Goal: Information Seeking & Learning: Learn about a topic

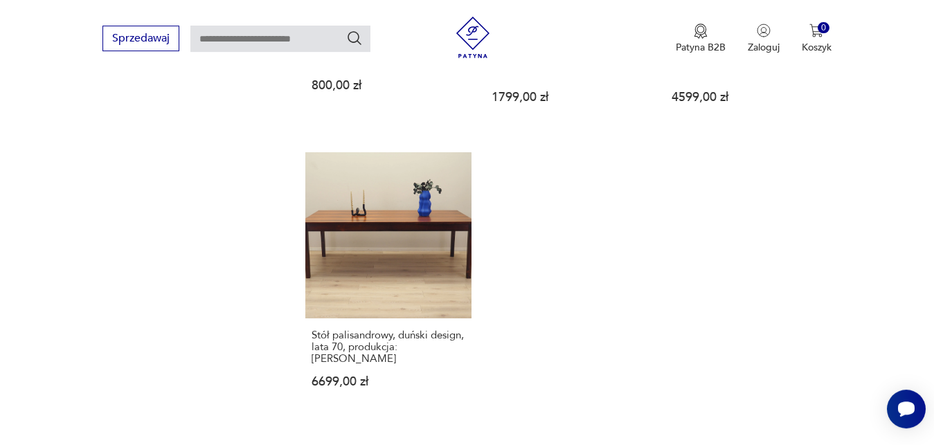
scroll to position [1735, 0]
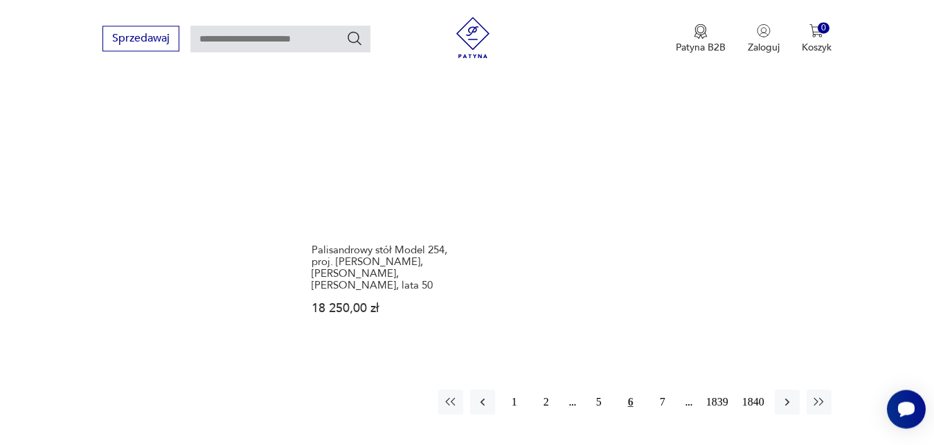
scroll to position [1782, 0]
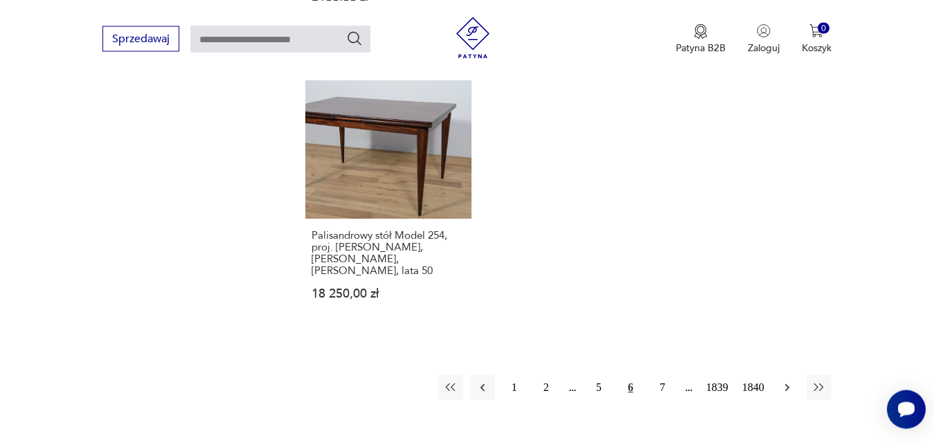
click at [785, 381] on icon "button" at bounding box center [788, 388] width 14 height 14
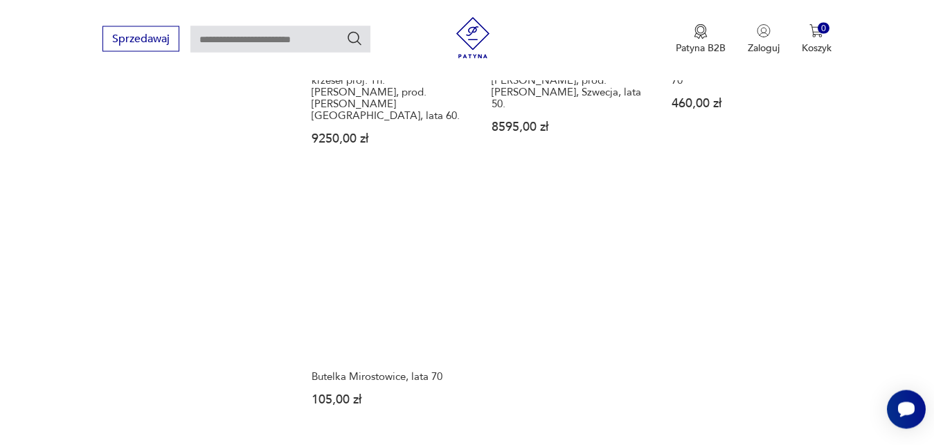
scroll to position [1758, 0]
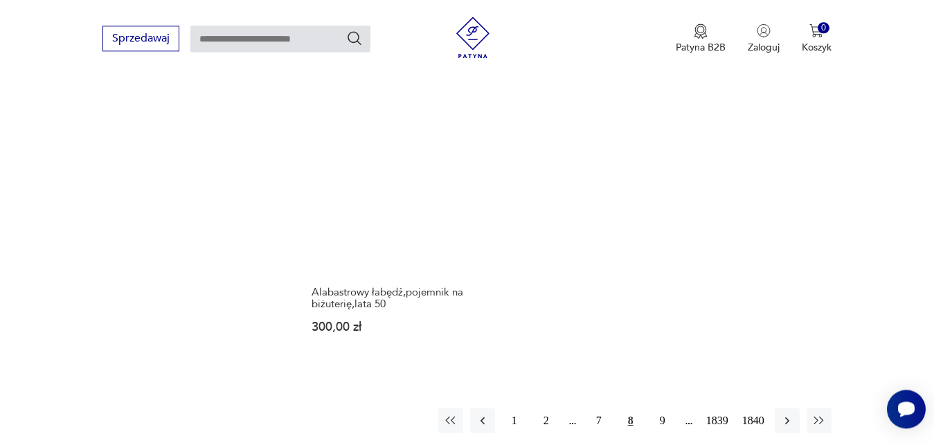
scroll to position [1782, 0]
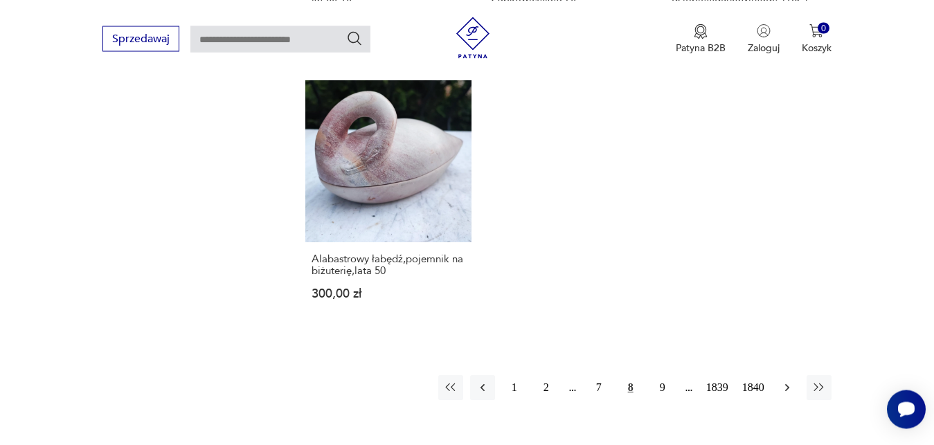
click at [789, 384] on icon "button" at bounding box center [787, 388] width 4 height 8
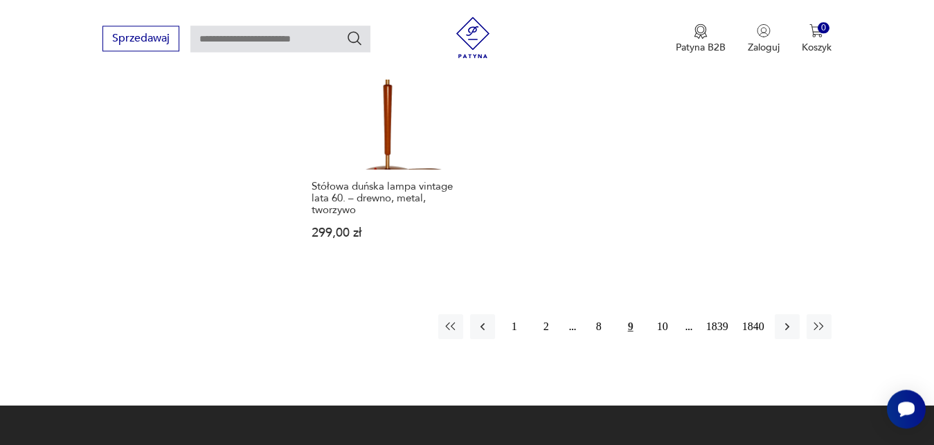
scroll to position [1852, 0]
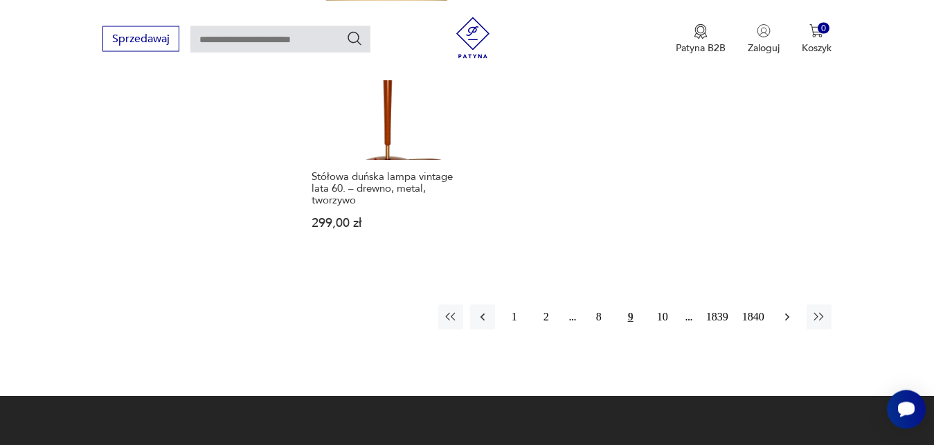
click at [788, 310] on icon "button" at bounding box center [788, 317] width 14 height 14
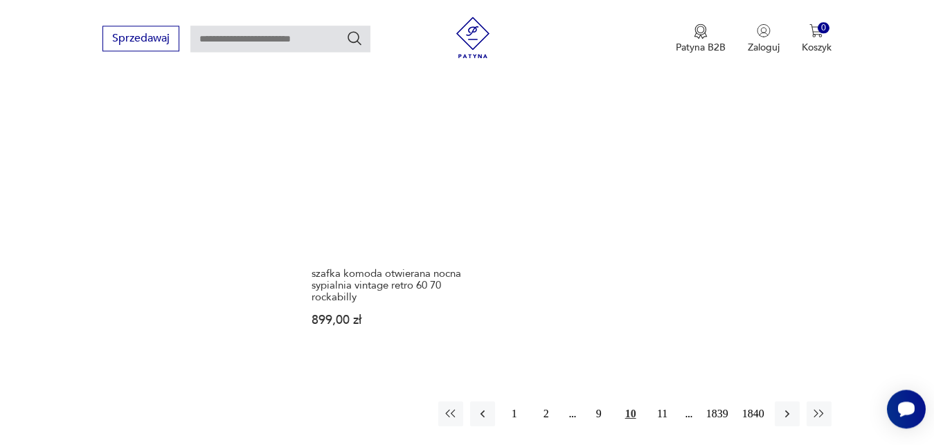
scroll to position [1793, 0]
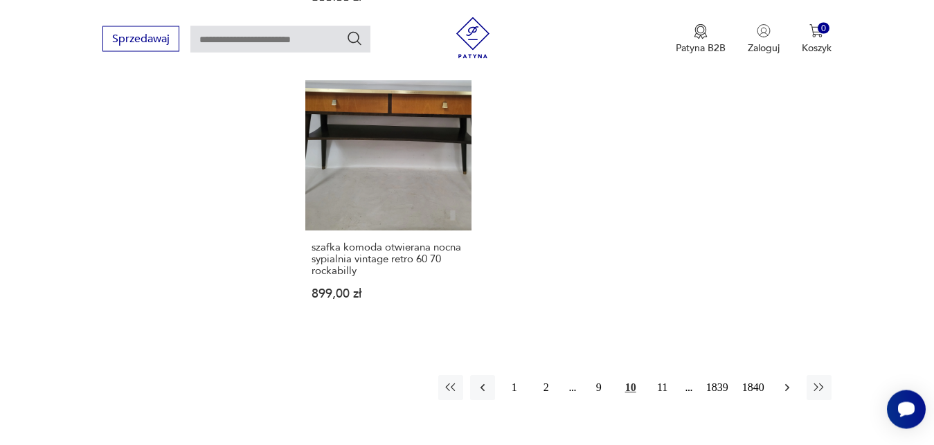
click at [788, 384] on icon "button" at bounding box center [787, 388] width 4 height 8
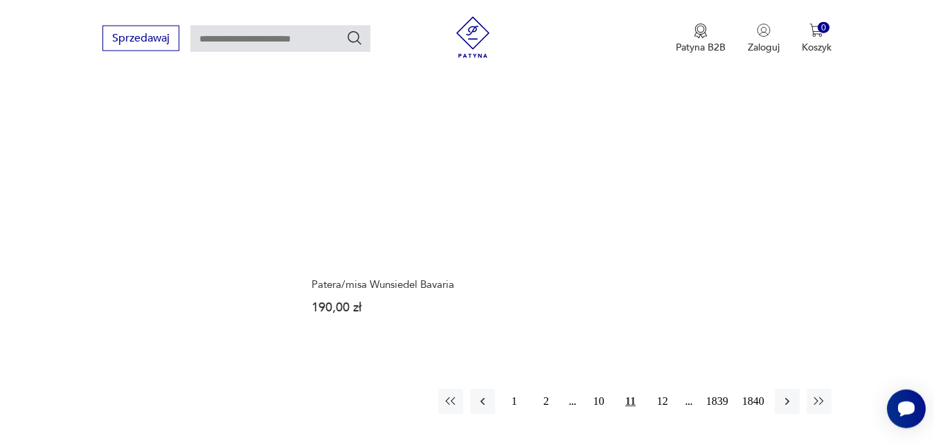
scroll to position [1746, 0]
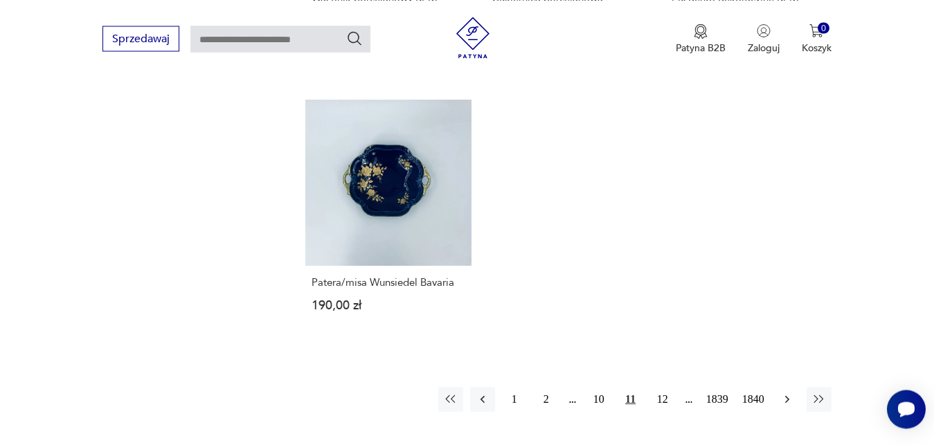
click at [790, 393] on icon "button" at bounding box center [788, 400] width 14 height 14
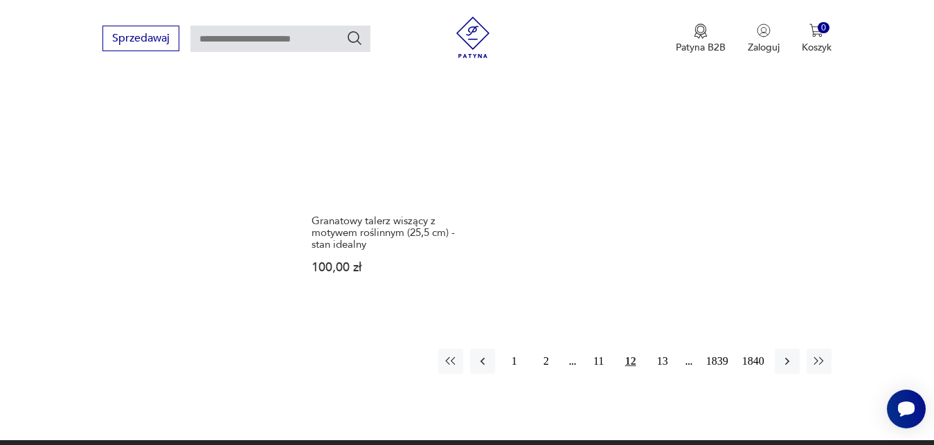
scroll to position [1805, 0]
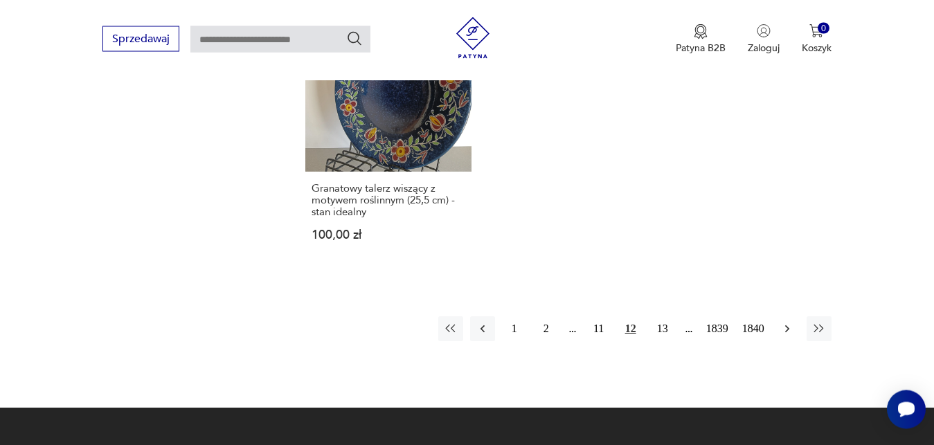
click at [790, 331] on icon "button" at bounding box center [788, 329] width 14 height 14
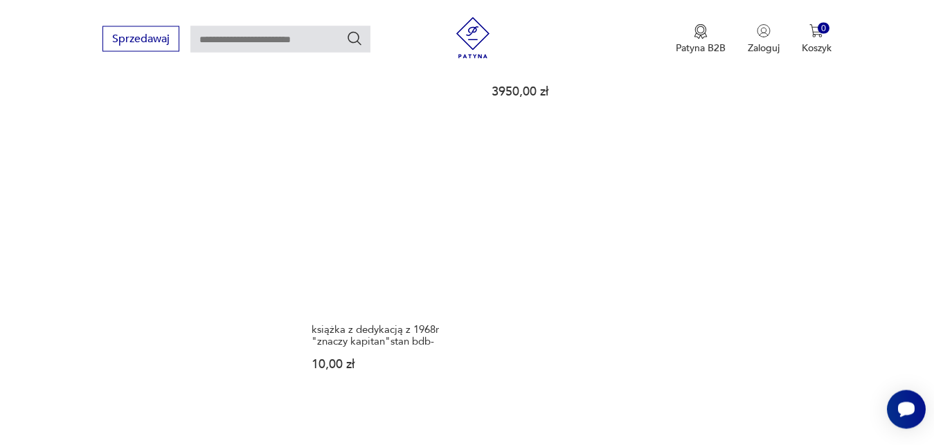
scroll to position [1735, 0]
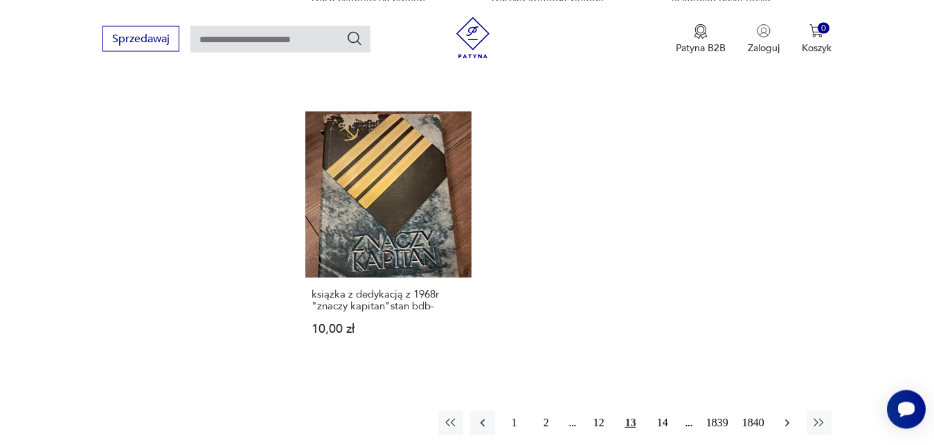
click at [791, 424] on icon "button" at bounding box center [788, 423] width 14 height 14
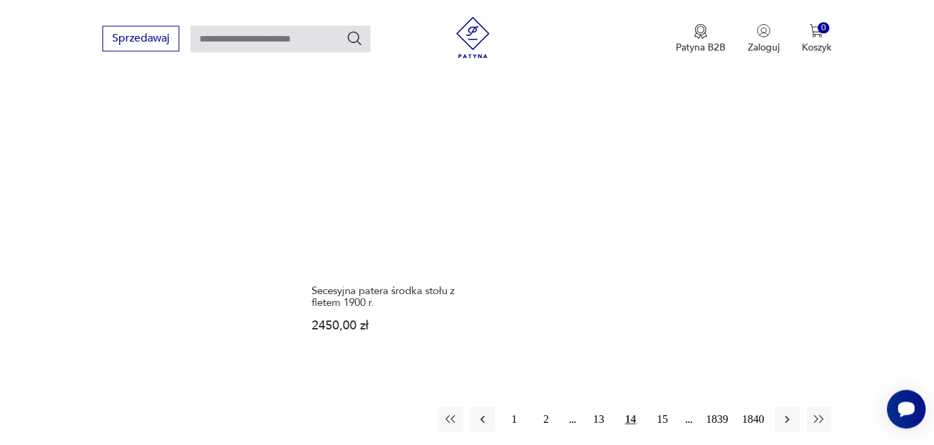
scroll to position [1770, 0]
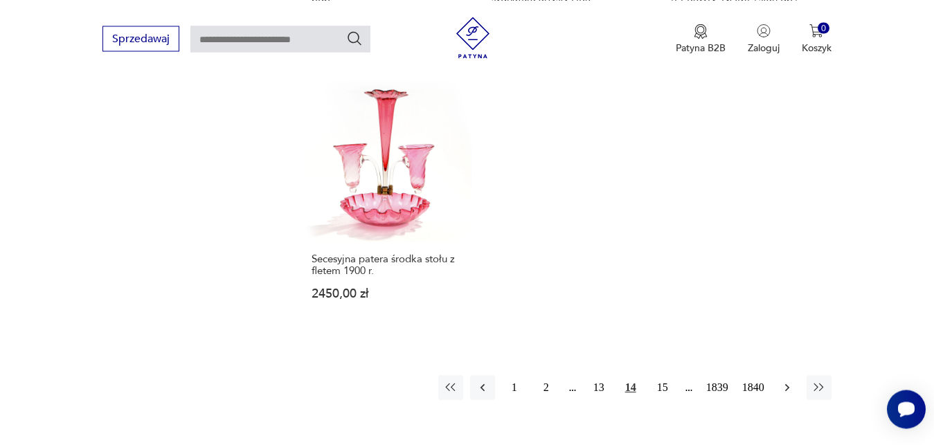
click at [792, 381] on icon "button" at bounding box center [788, 388] width 14 height 14
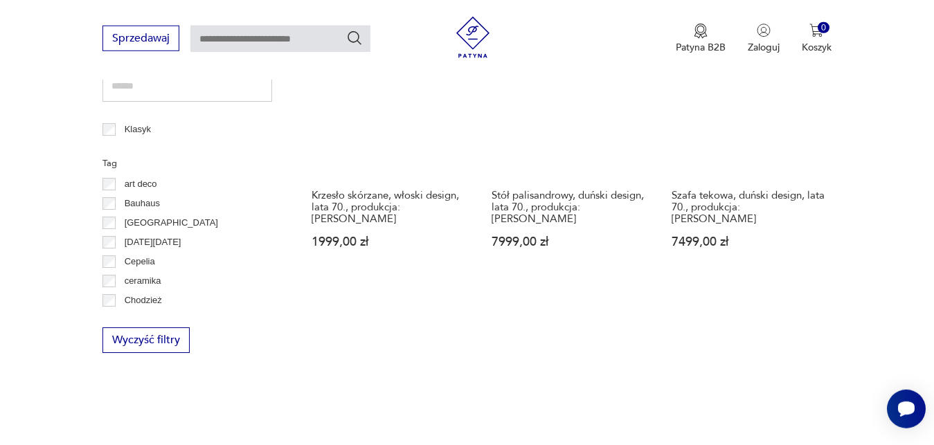
scroll to position [710, 0]
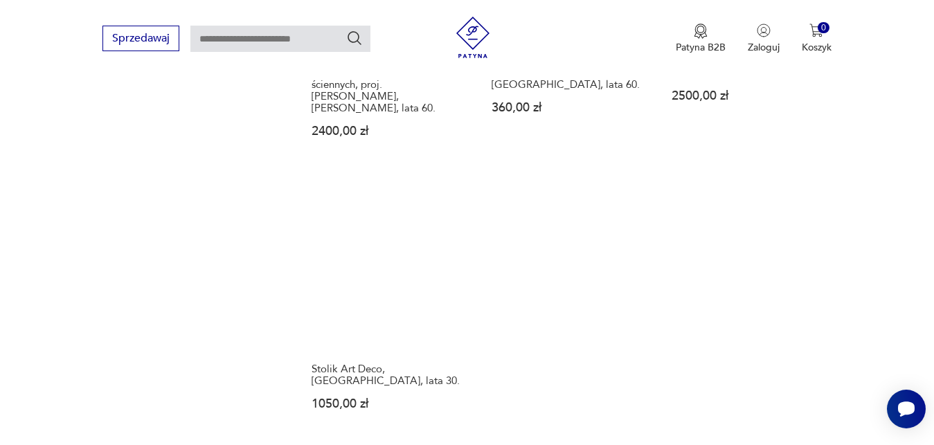
scroll to position [1693, 0]
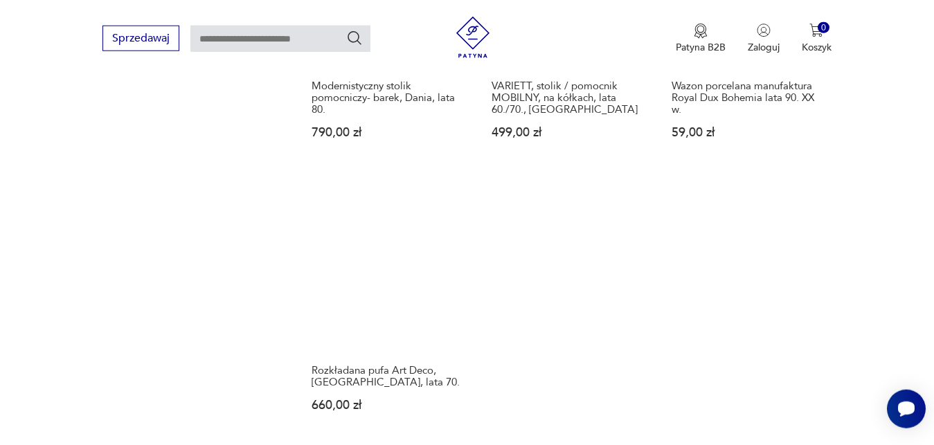
scroll to position [1728, 0]
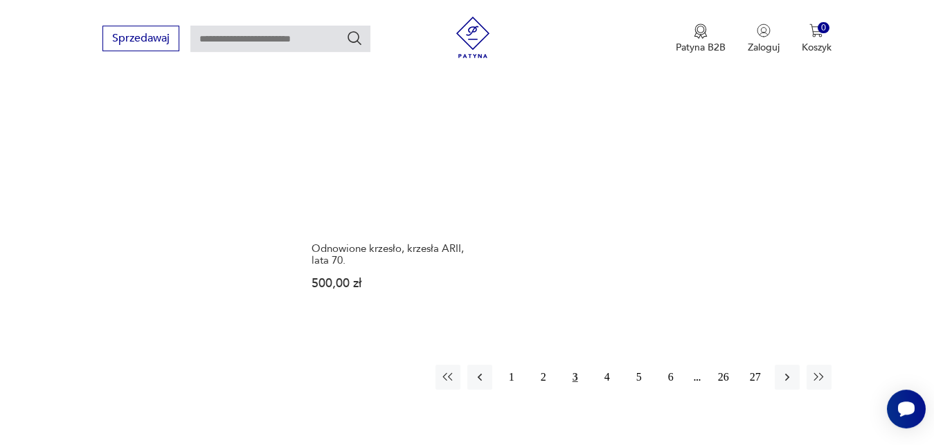
scroll to position [1799, 0]
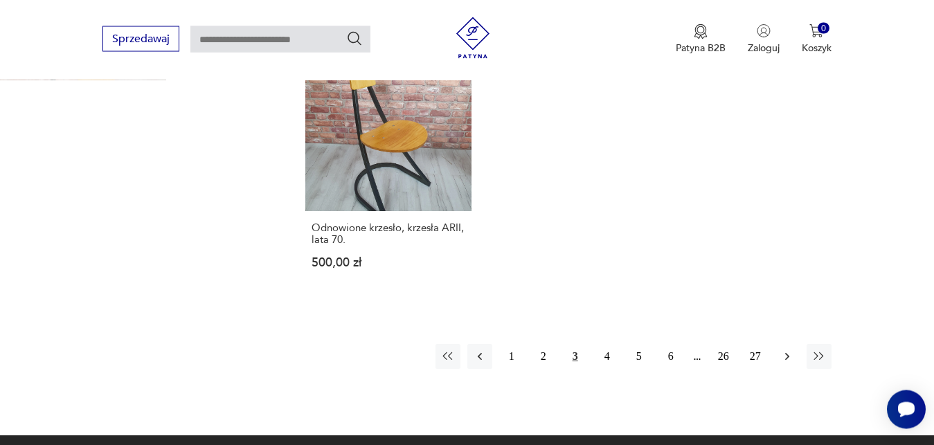
click at [790, 350] on icon "button" at bounding box center [788, 357] width 14 height 14
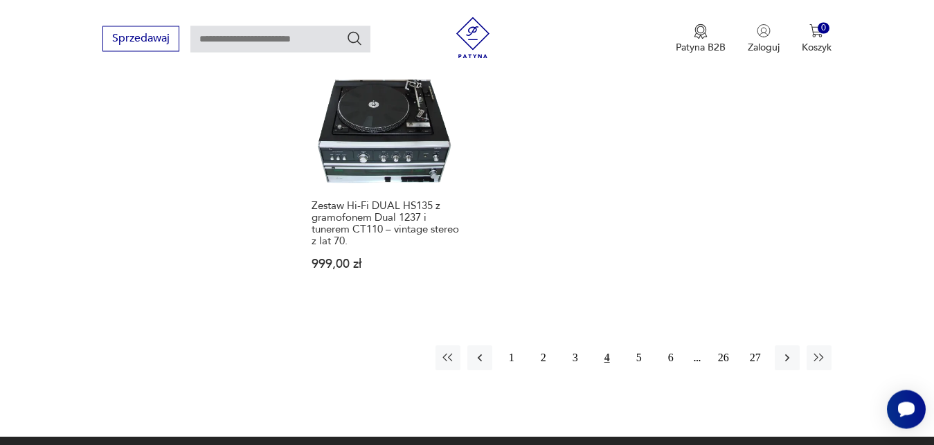
scroll to position [1834, 0]
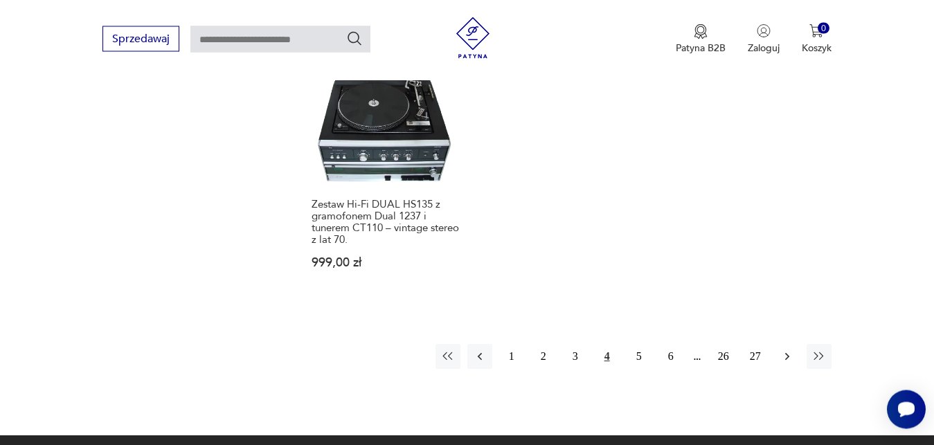
click at [786, 350] on icon "button" at bounding box center [788, 357] width 14 height 14
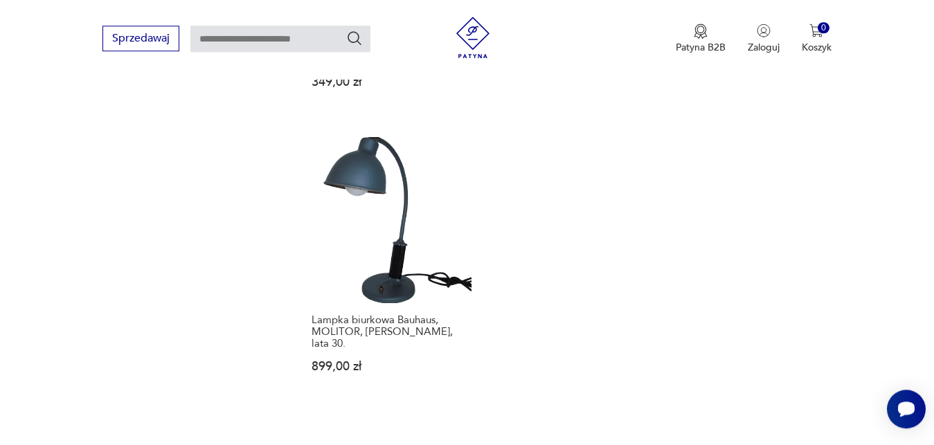
scroll to position [1693, 0]
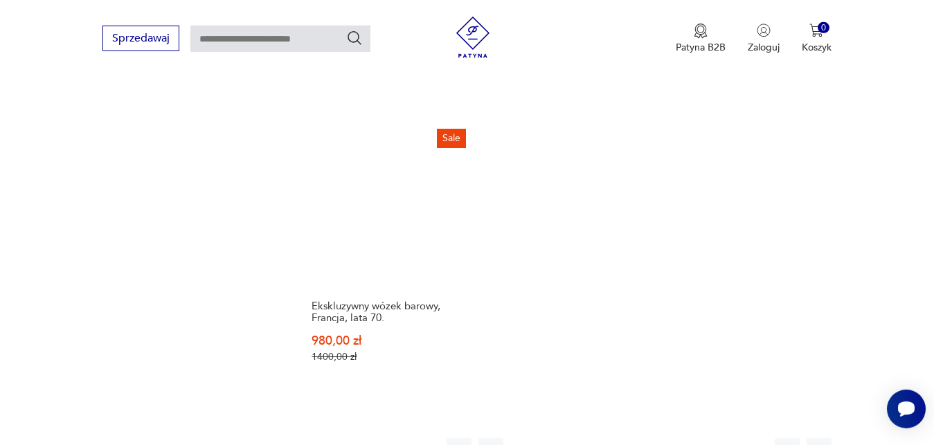
scroll to position [1693, 0]
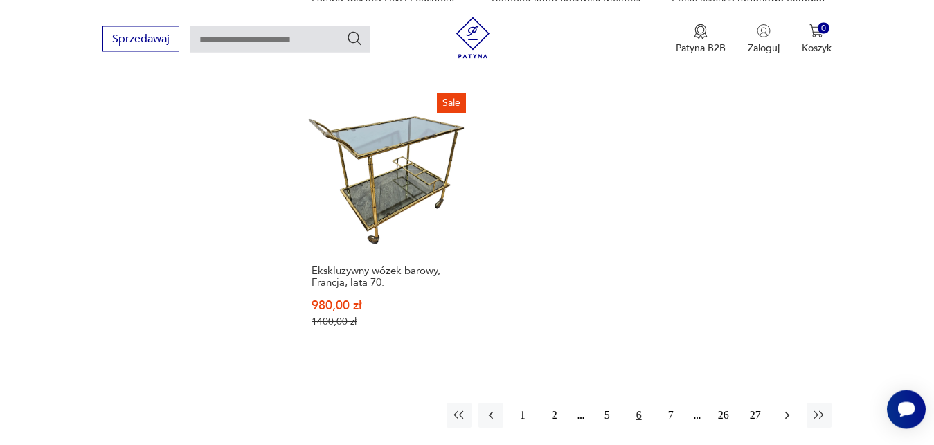
click at [790, 409] on icon "button" at bounding box center [788, 416] width 14 height 14
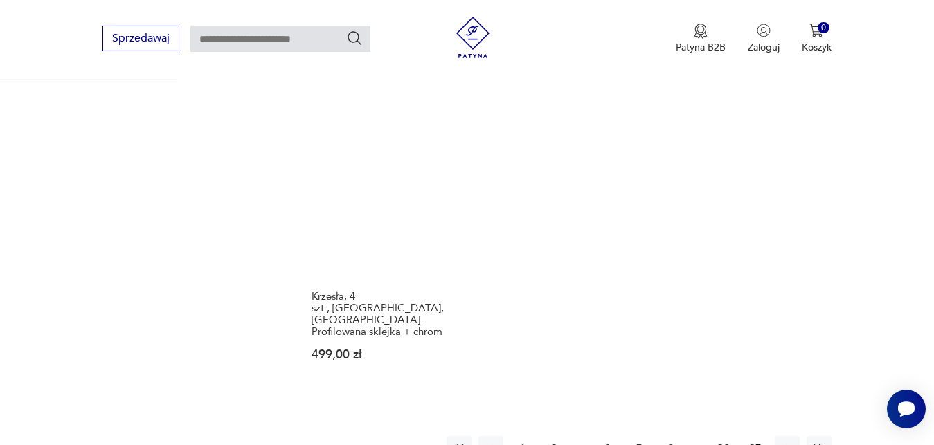
scroll to position [1764, 0]
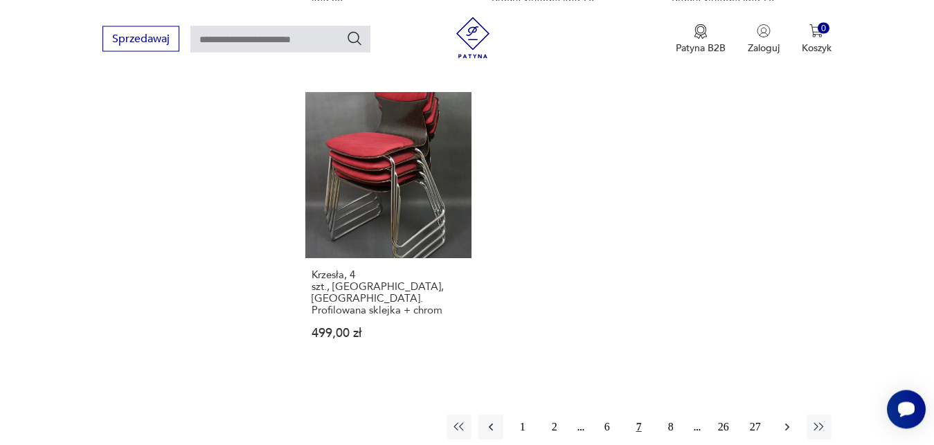
click at [786, 420] on icon "button" at bounding box center [788, 427] width 14 height 14
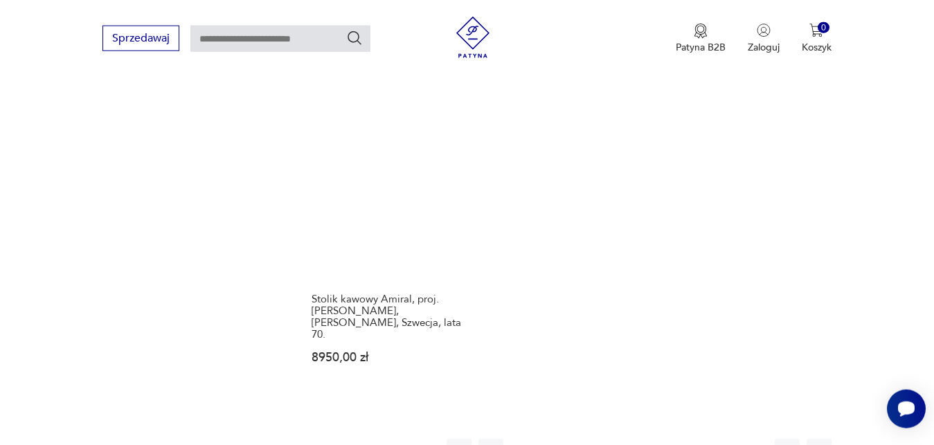
scroll to position [1728, 0]
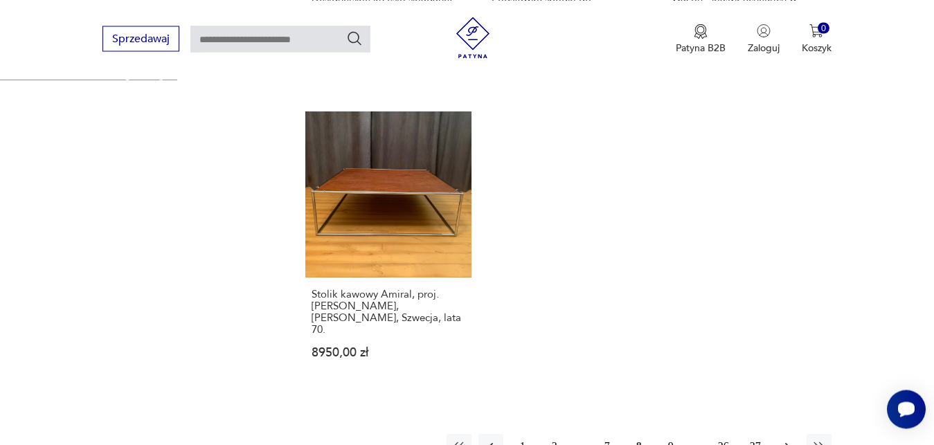
click at [789, 440] on icon "button" at bounding box center [788, 447] width 14 height 14
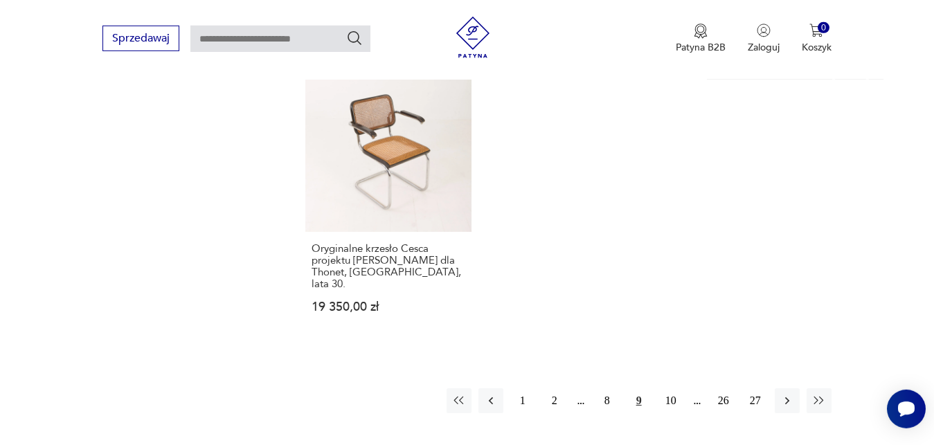
scroll to position [1823, 0]
click at [787, 393] on icon "button" at bounding box center [788, 400] width 14 height 14
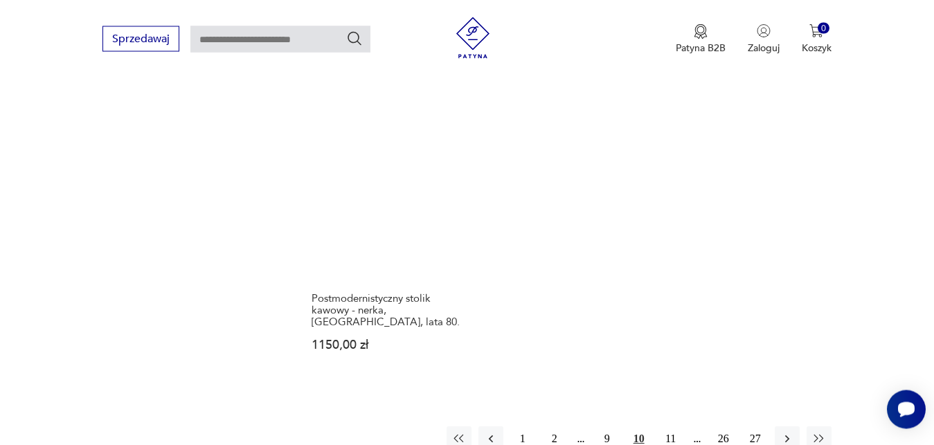
scroll to position [1799, 0]
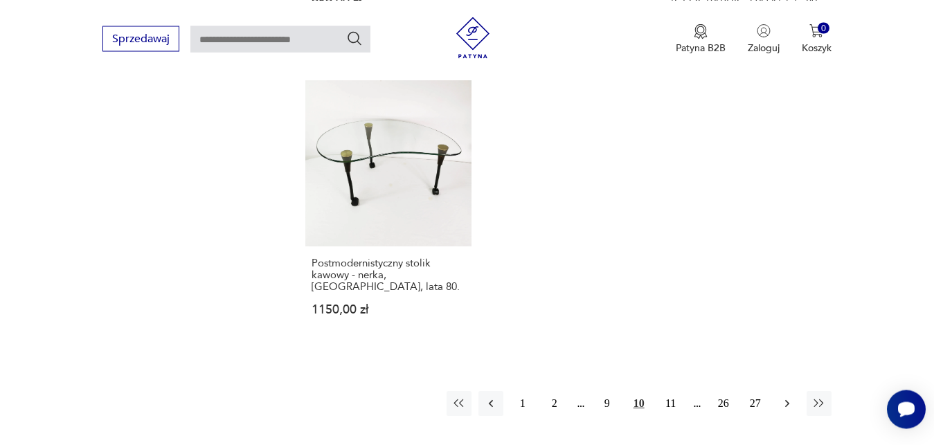
click at [786, 397] on icon "button" at bounding box center [788, 404] width 14 height 14
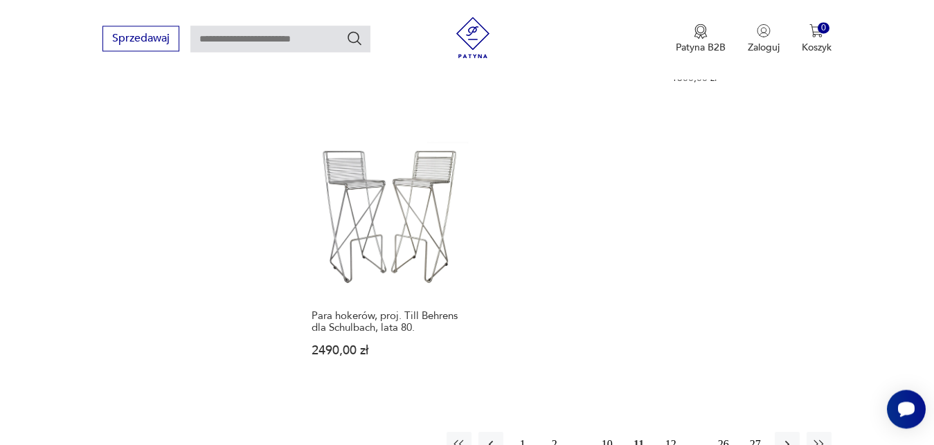
scroll to position [1705, 0]
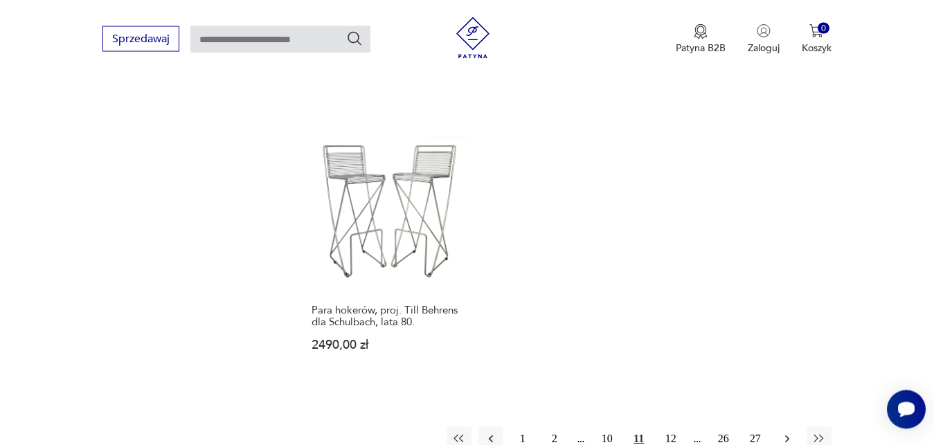
click at [790, 432] on icon "button" at bounding box center [788, 439] width 14 height 14
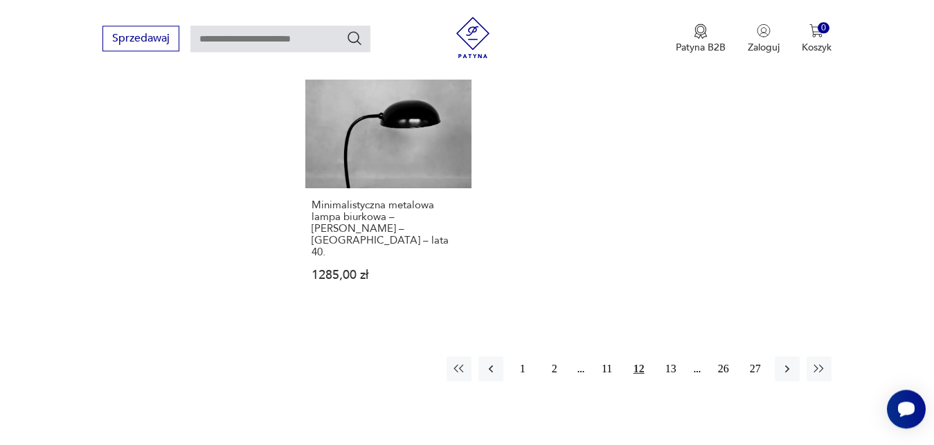
scroll to position [1799, 0]
click at [789, 364] on icon "button" at bounding box center [787, 368] width 4 height 8
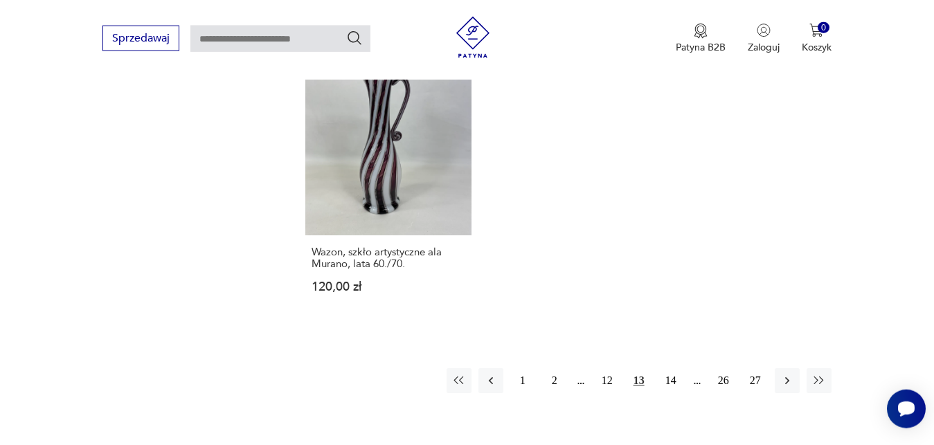
scroll to position [1740, 0]
click at [790, 373] on icon "button" at bounding box center [788, 380] width 14 height 14
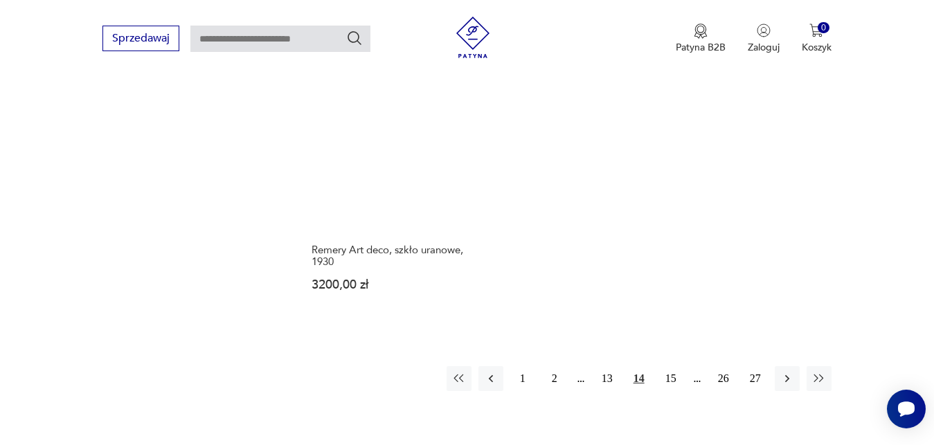
scroll to position [1728, 0]
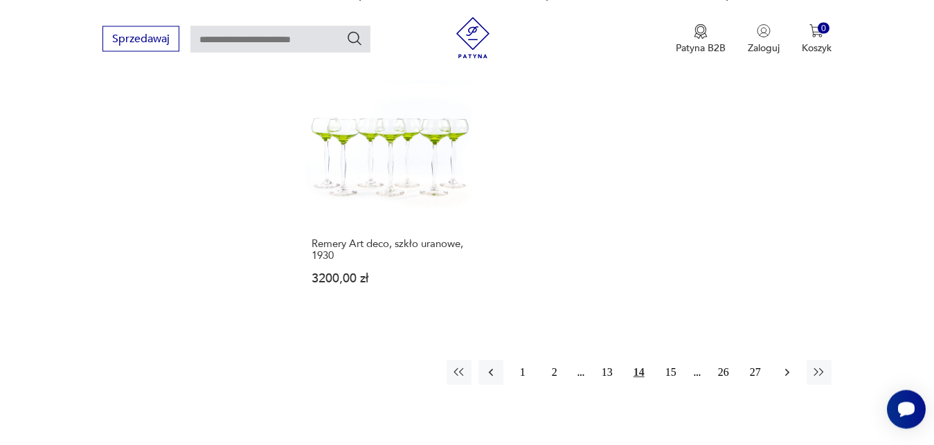
click at [788, 375] on icon "button" at bounding box center [788, 373] width 14 height 14
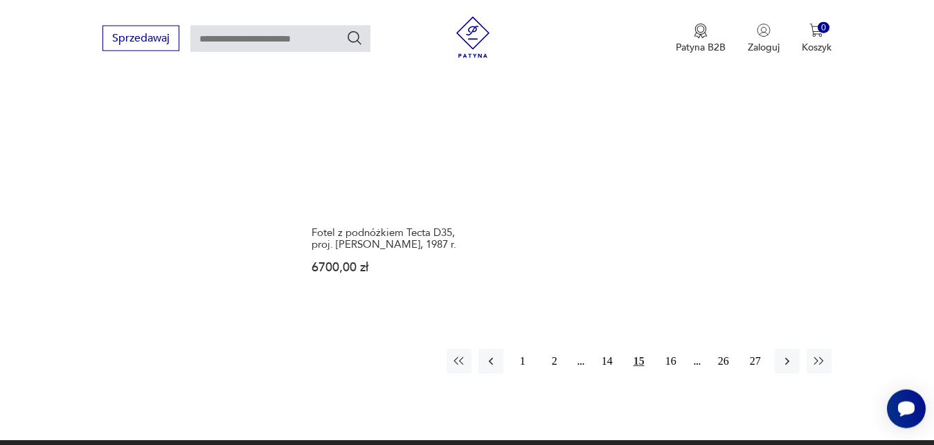
scroll to position [1823, 0]
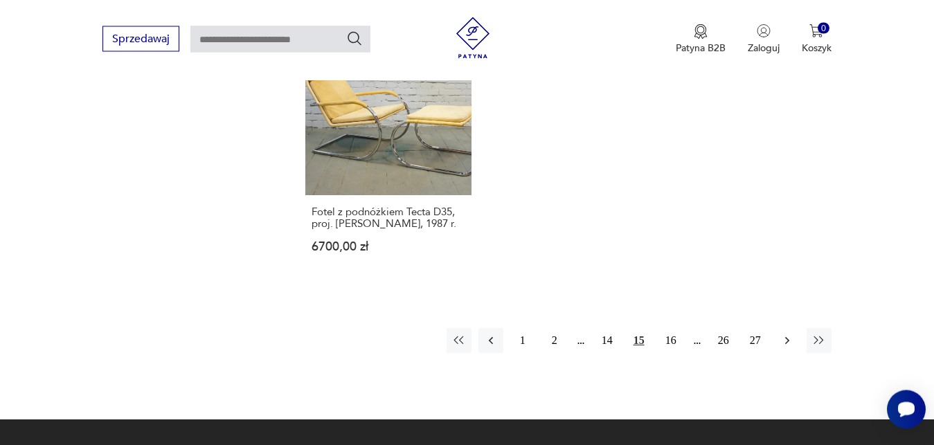
click at [788, 334] on icon "button" at bounding box center [788, 341] width 14 height 14
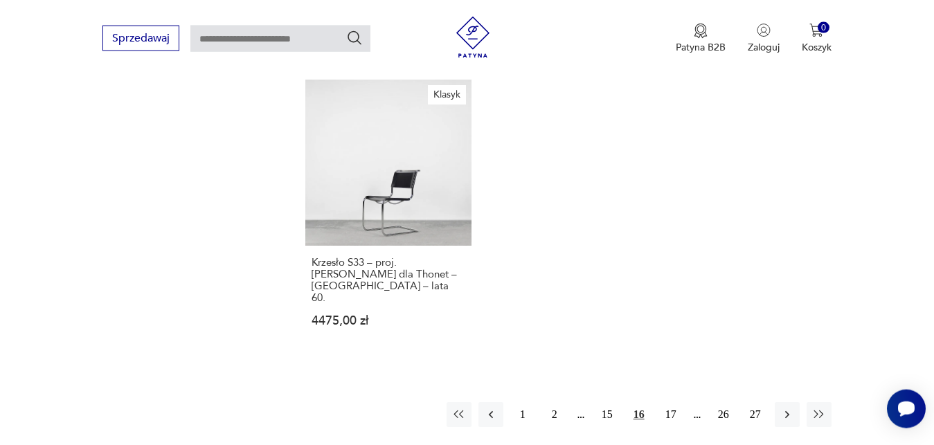
scroll to position [1764, 0]
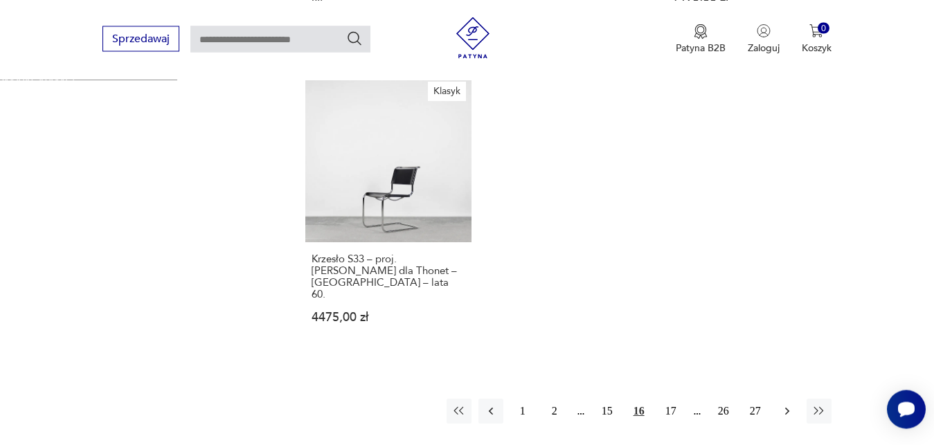
click at [790, 405] on icon "button" at bounding box center [788, 412] width 14 height 14
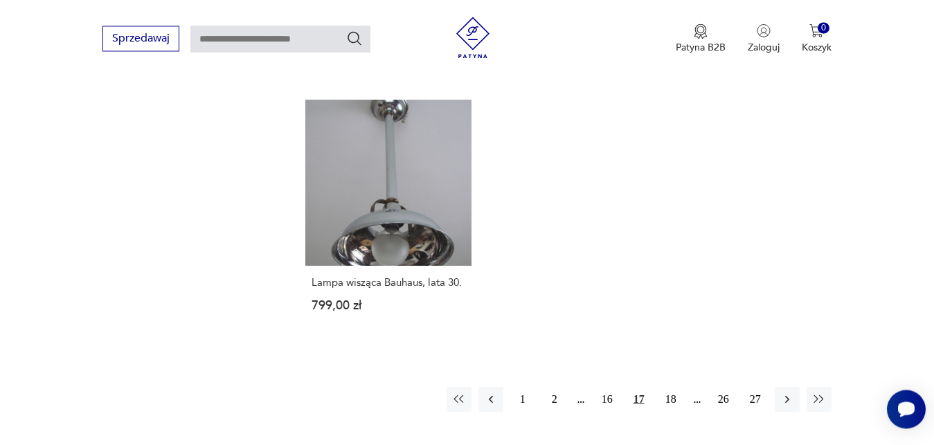
scroll to position [1764, 0]
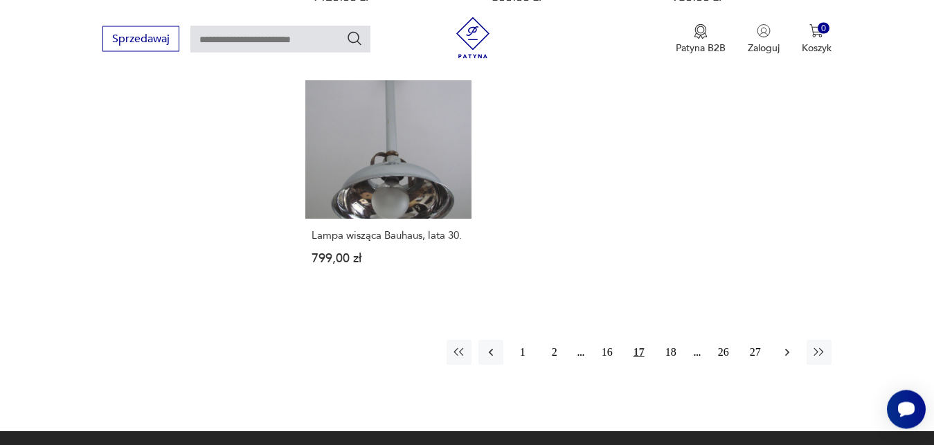
click at [789, 346] on icon "button" at bounding box center [788, 353] width 14 height 14
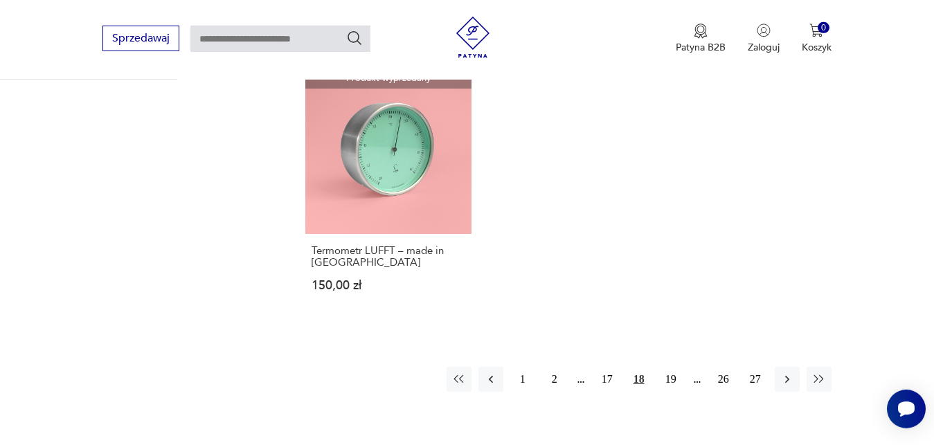
scroll to position [1740, 0]
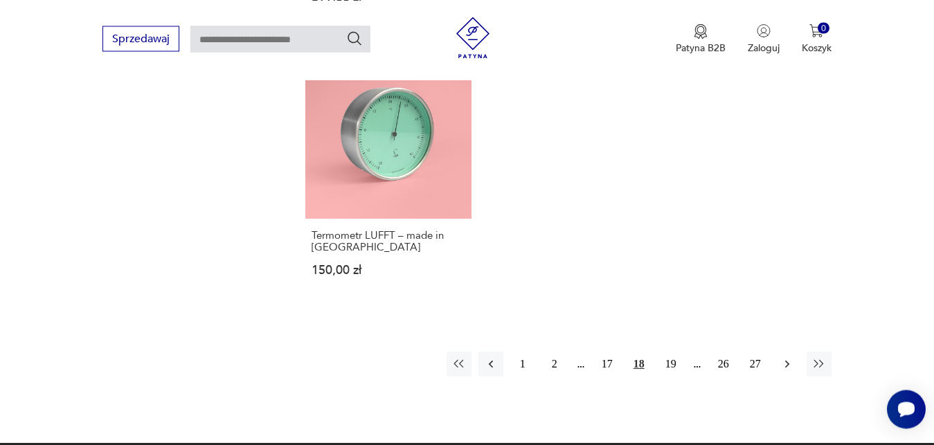
click at [790, 357] on icon "button" at bounding box center [788, 364] width 14 height 14
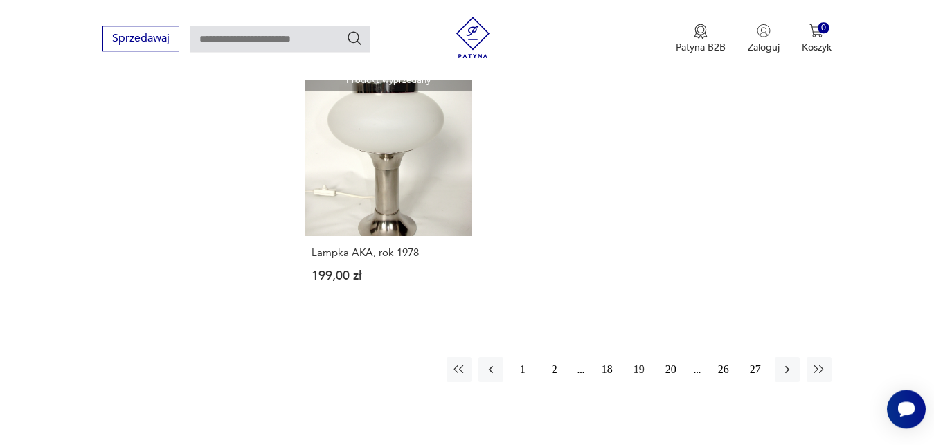
scroll to position [1693, 0]
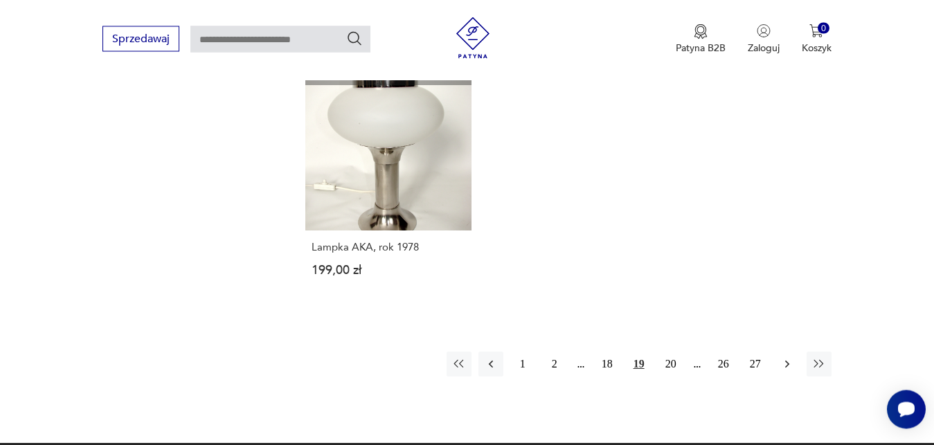
click at [787, 357] on icon "button" at bounding box center [788, 364] width 14 height 14
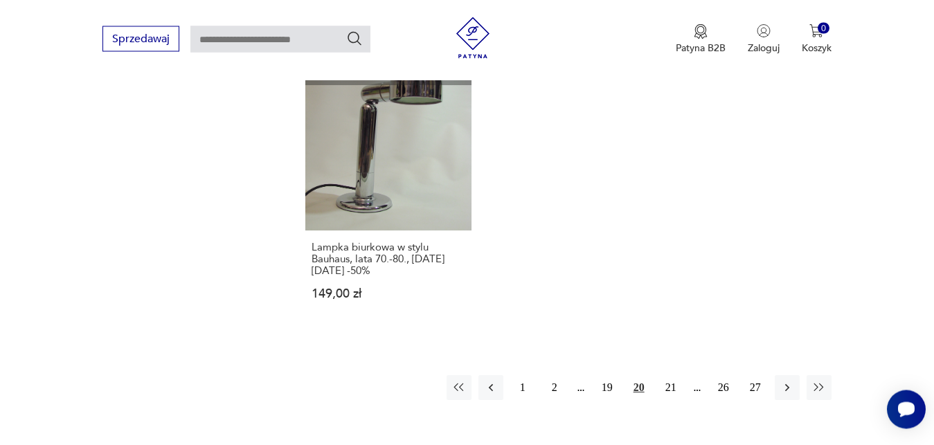
scroll to position [1705, 0]
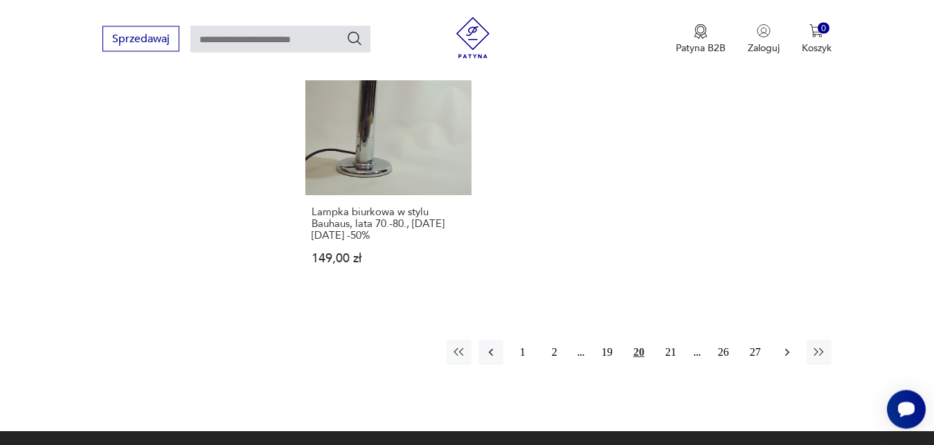
click at [789, 355] on icon "button" at bounding box center [788, 353] width 14 height 14
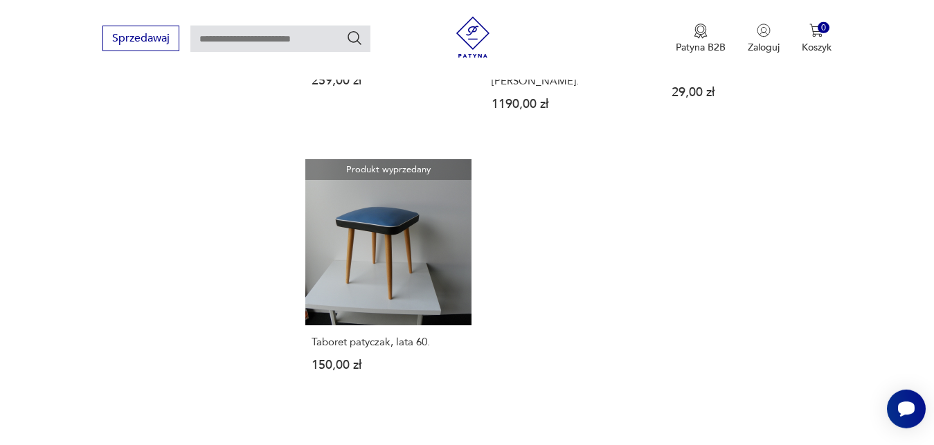
scroll to position [1658, 0]
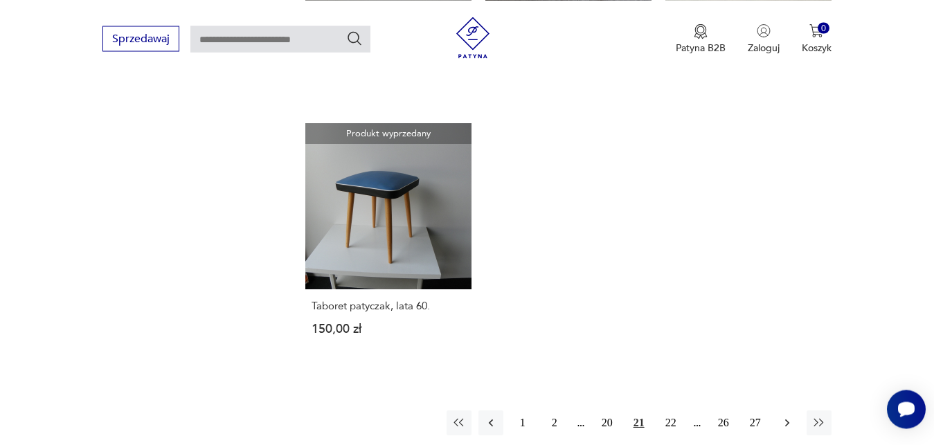
click at [787, 416] on icon "button" at bounding box center [788, 423] width 14 height 14
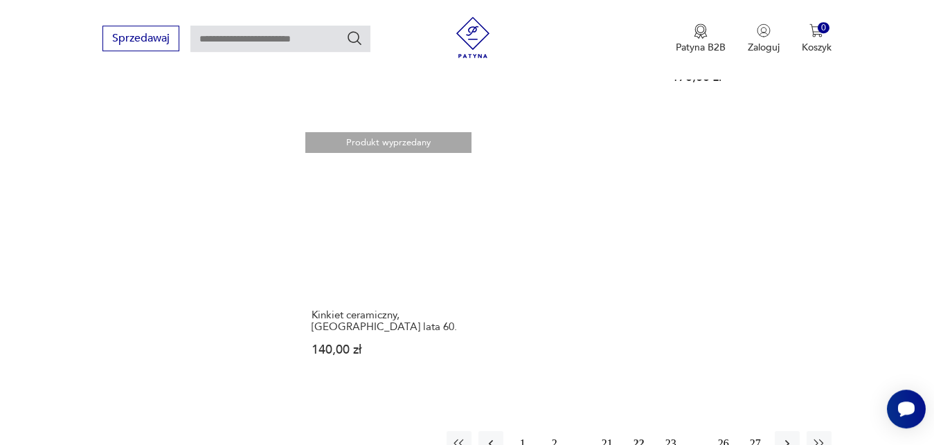
scroll to position [1717, 0]
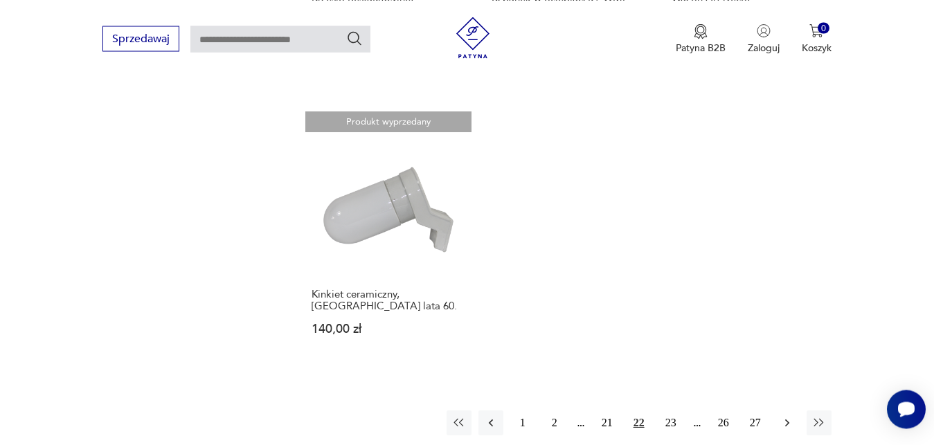
click at [787, 416] on icon "button" at bounding box center [788, 423] width 14 height 14
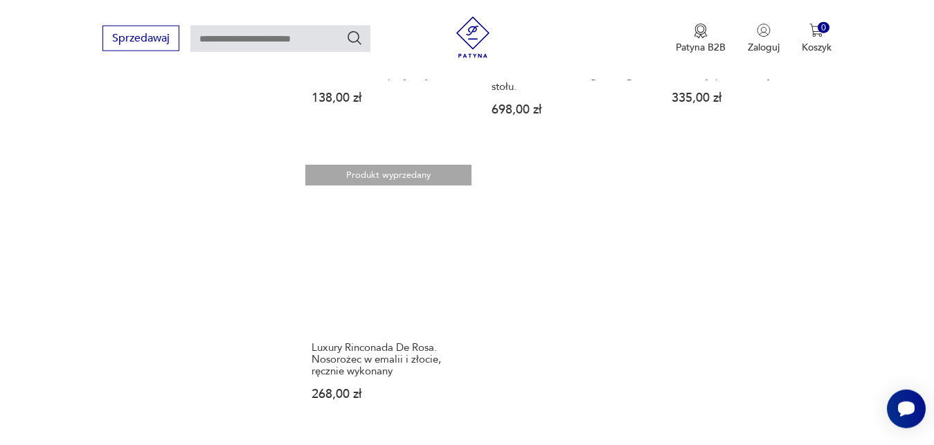
scroll to position [1728, 0]
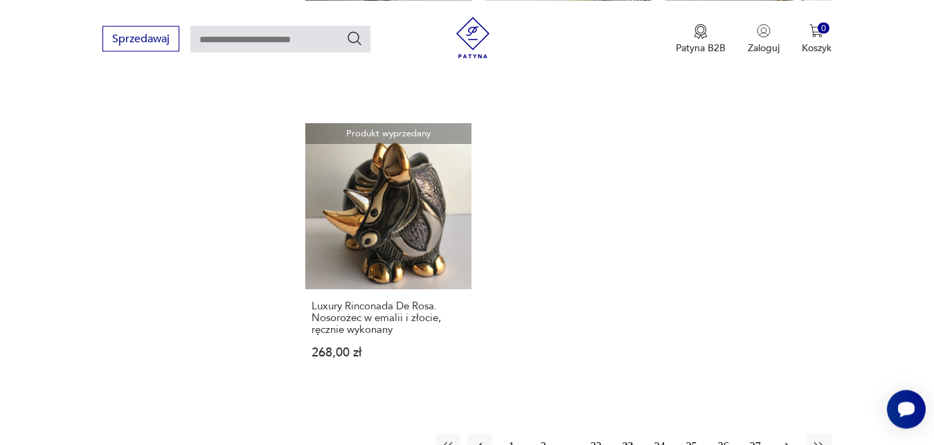
click at [783, 440] on icon "button" at bounding box center [788, 447] width 14 height 14
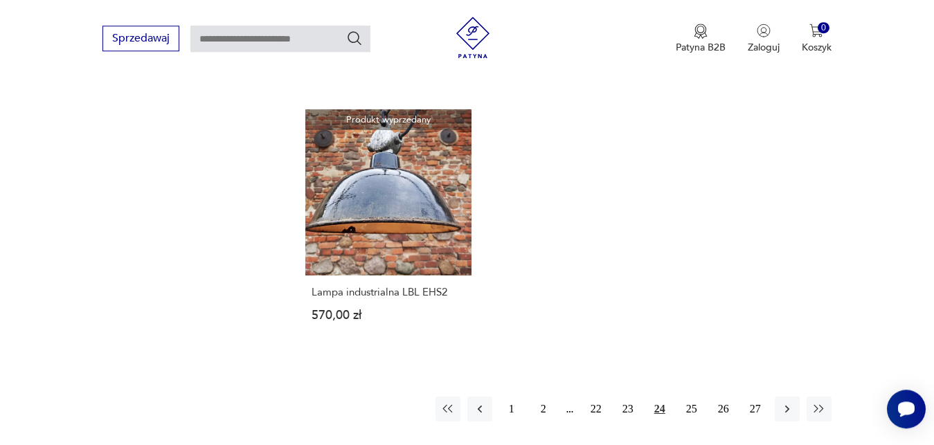
scroll to position [1764, 0]
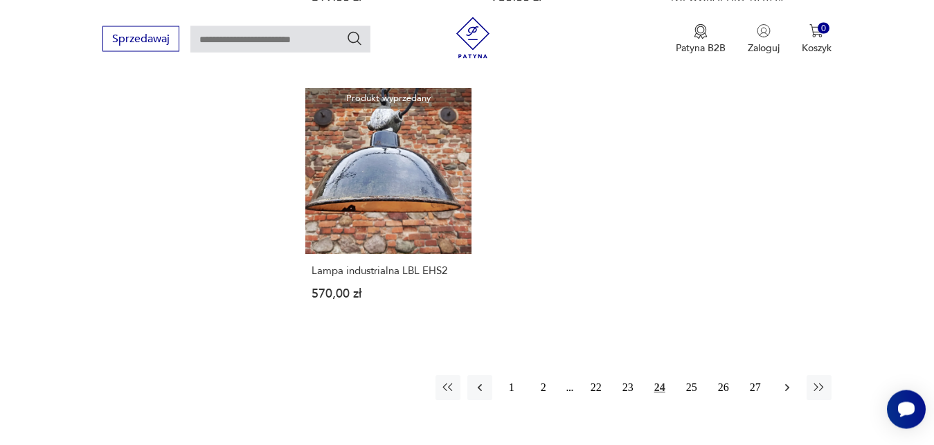
click at [791, 381] on icon "button" at bounding box center [788, 388] width 14 height 14
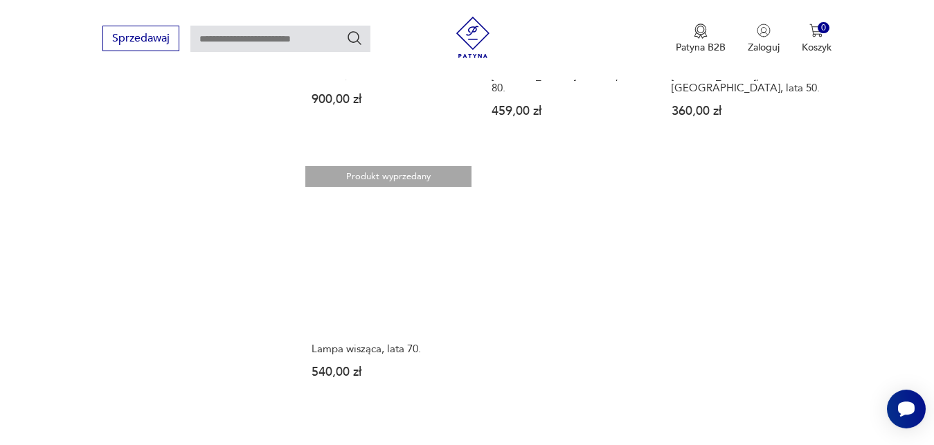
scroll to position [1693, 0]
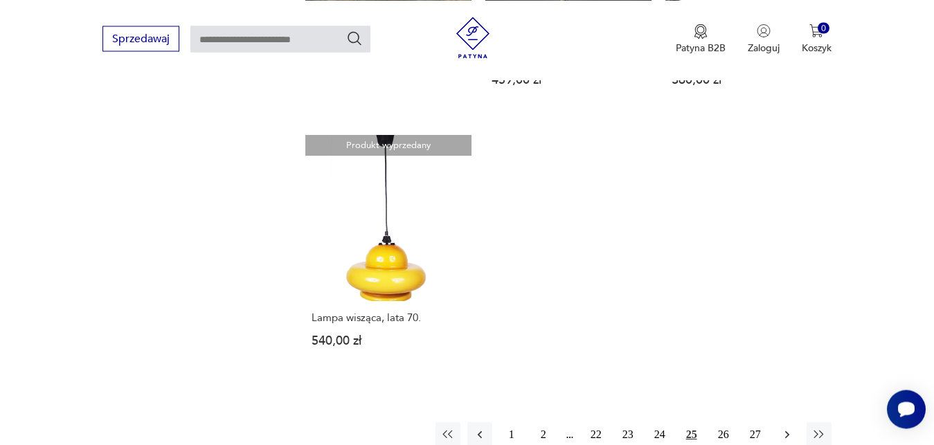
click at [788, 431] on icon "button" at bounding box center [787, 435] width 4 height 8
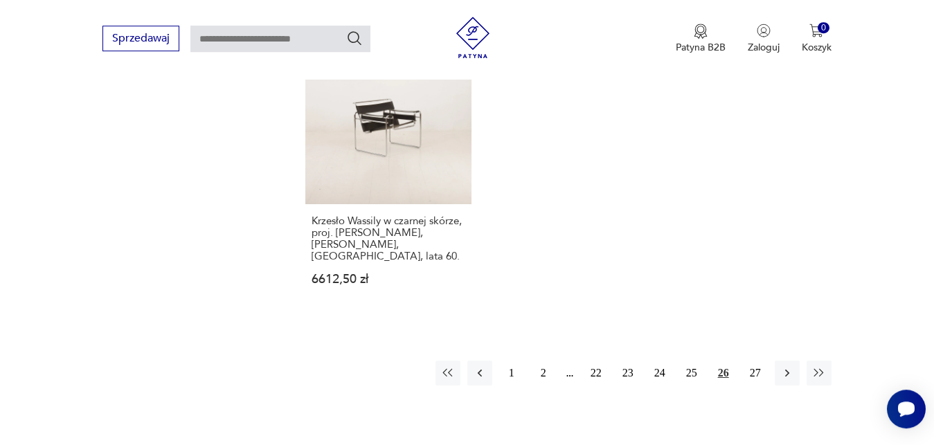
scroll to position [1834, 0]
click at [786, 366] on icon "button" at bounding box center [788, 373] width 14 height 14
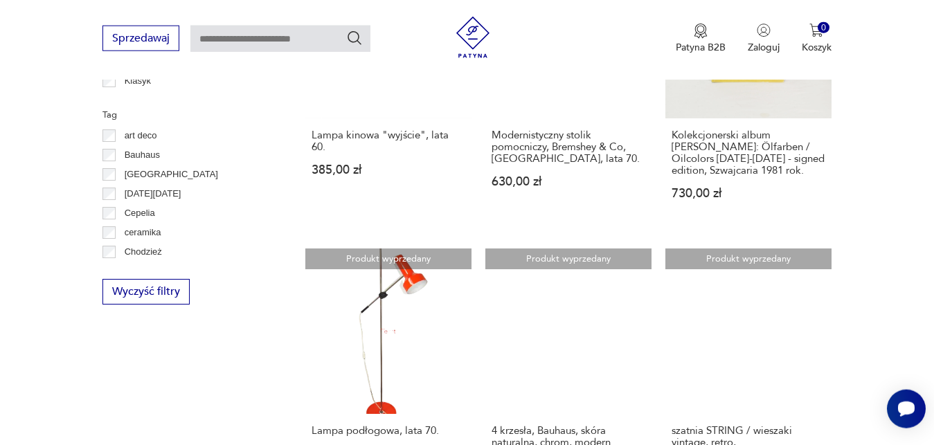
scroll to position [705, 0]
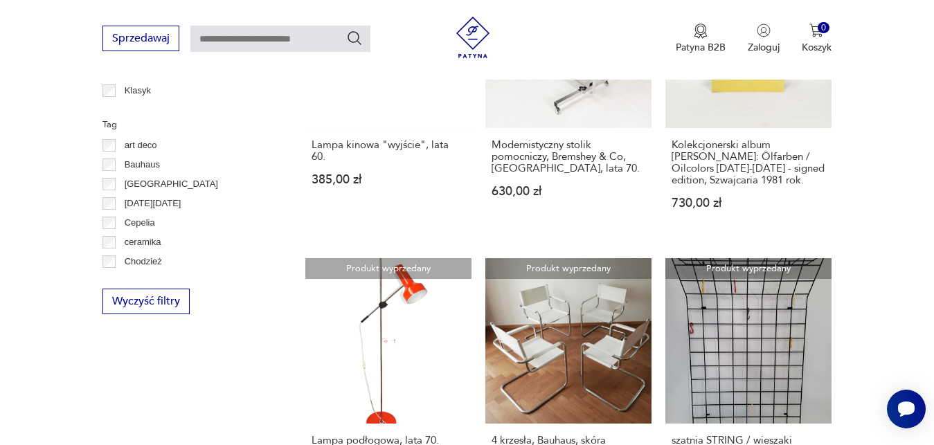
click at [932, 206] on section "Filtruj produkty Cena MIN MAX OK Promocja Datowanie OK Kraj pochodzenia Nie zna…" at bounding box center [467, 299] width 934 height 1315
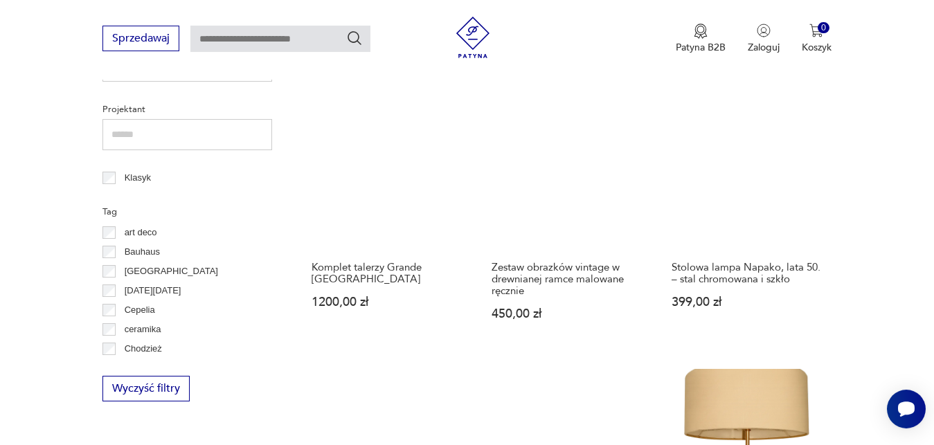
scroll to position [633, 0]
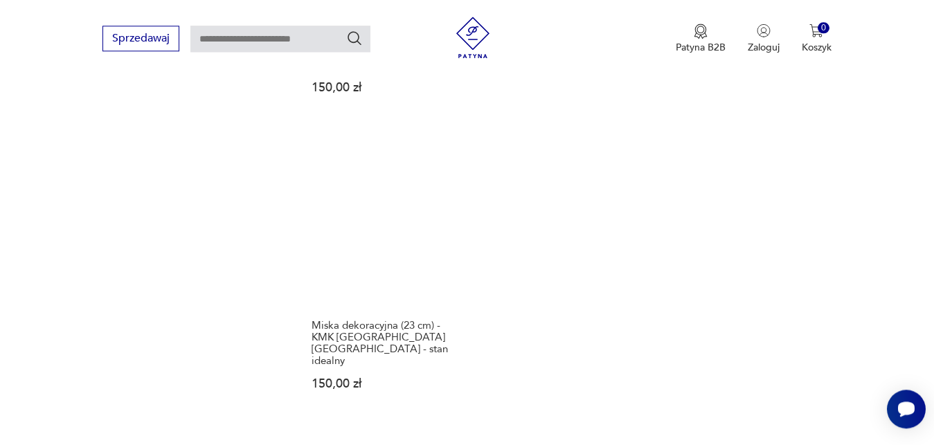
scroll to position [1775, 0]
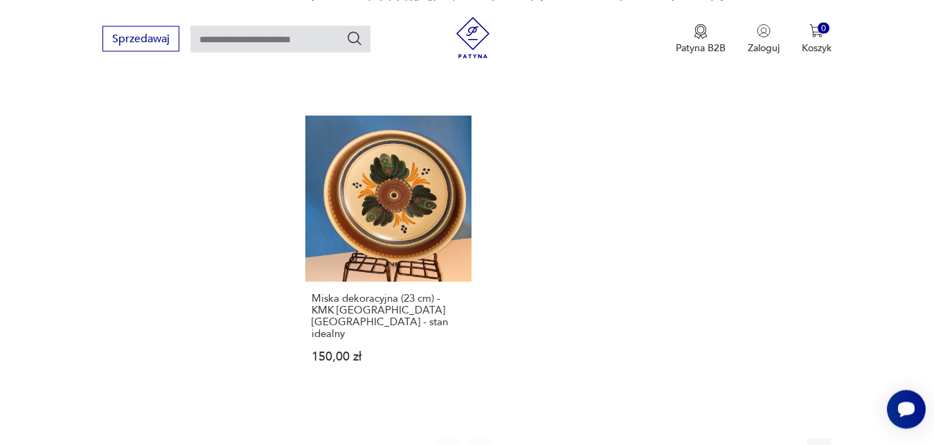
click at [788, 445] on icon "button" at bounding box center [787, 451] width 4 height 8
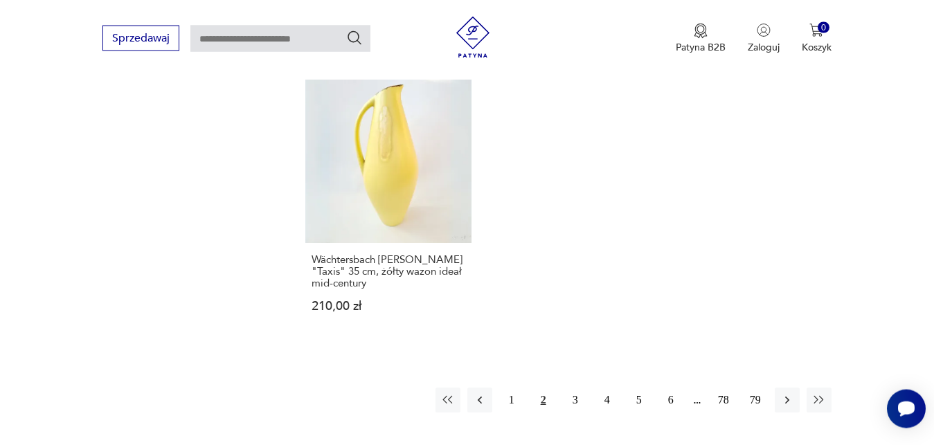
scroll to position [1799, 0]
click at [783, 393] on icon "button" at bounding box center [788, 400] width 14 height 14
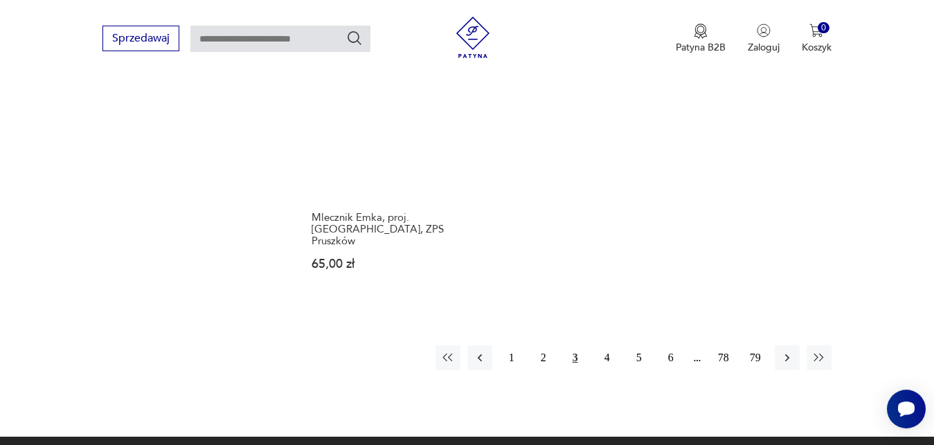
scroll to position [1870, 0]
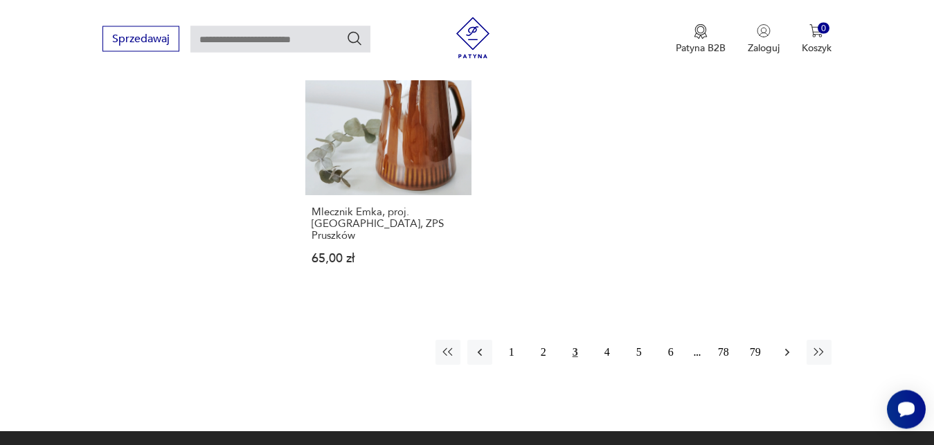
click at [788, 346] on icon "button" at bounding box center [788, 353] width 14 height 14
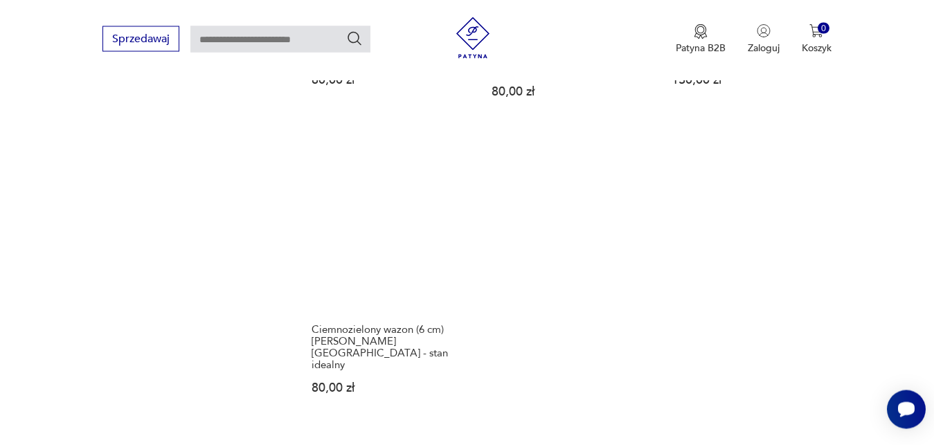
scroll to position [1764, 0]
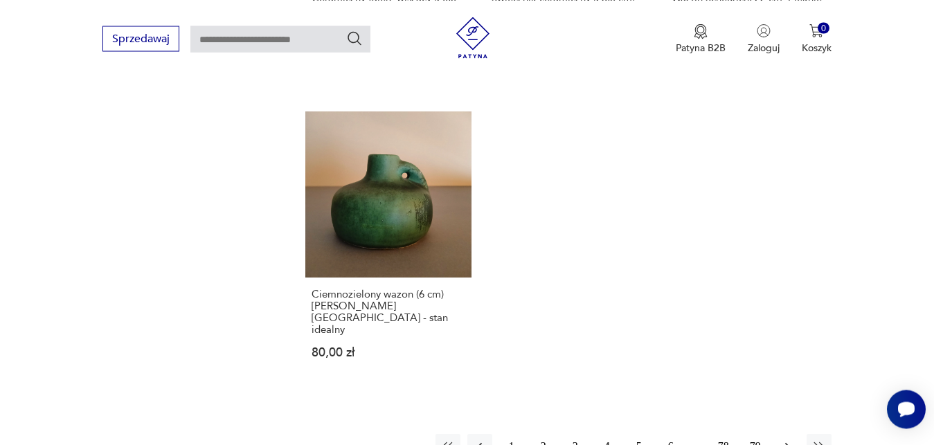
click at [786, 440] on icon "button" at bounding box center [788, 447] width 14 height 14
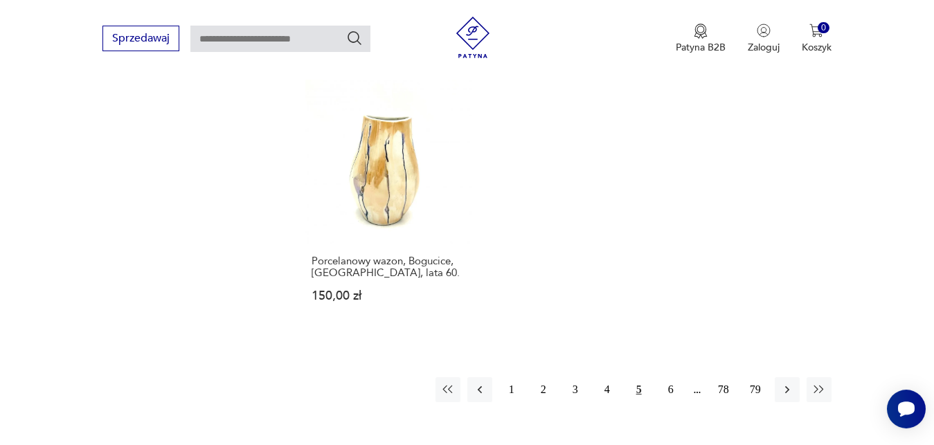
scroll to position [1775, 0]
click at [790, 381] on icon "button" at bounding box center [788, 388] width 14 height 14
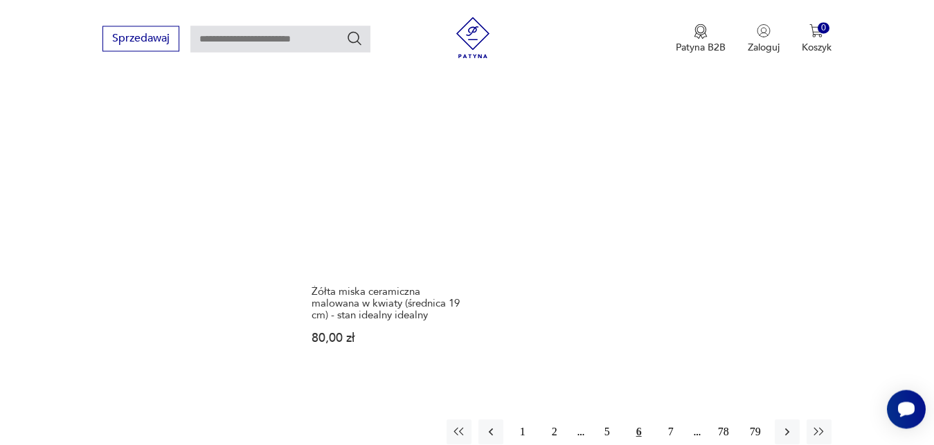
scroll to position [1799, 0]
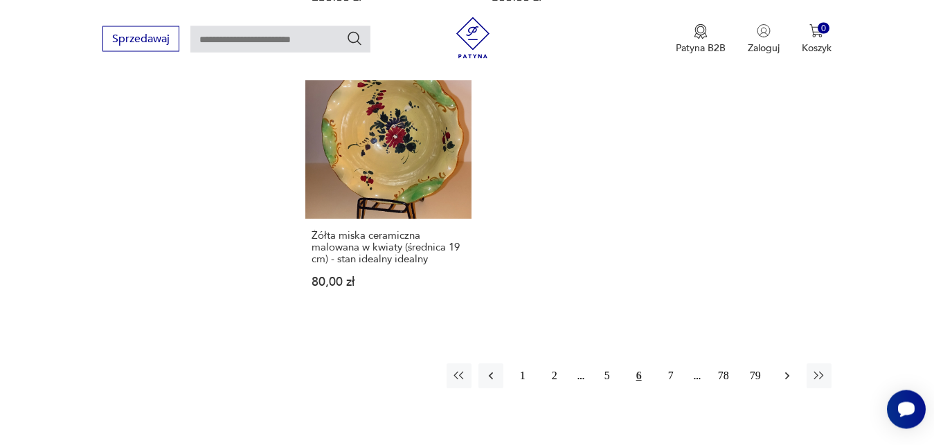
click at [794, 369] on icon "button" at bounding box center [788, 376] width 14 height 14
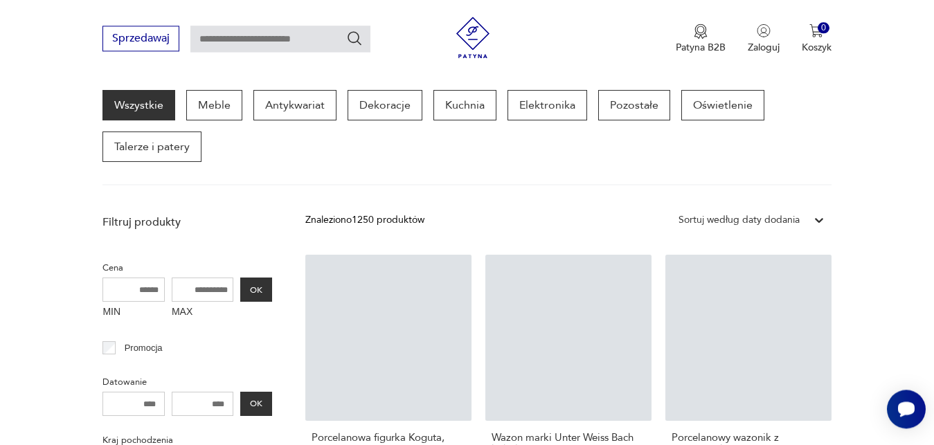
scroll to position [138, 0]
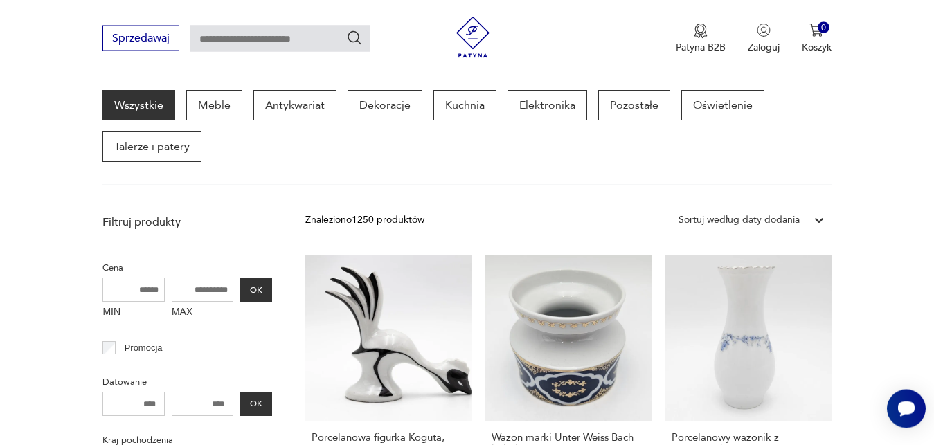
click at [820, 222] on icon at bounding box center [819, 221] width 8 height 5
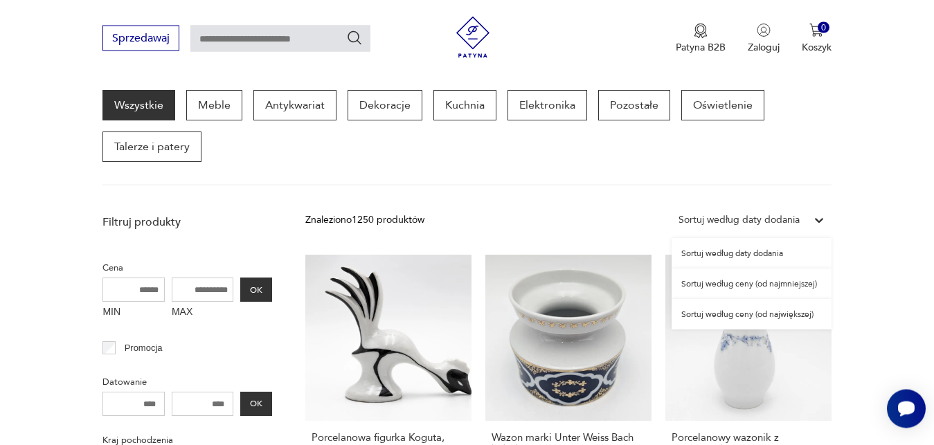
scroll to position [139, 0]
click at [802, 317] on div "Sortuj według ceny (od największej)" at bounding box center [752, 314] width 160 height 30
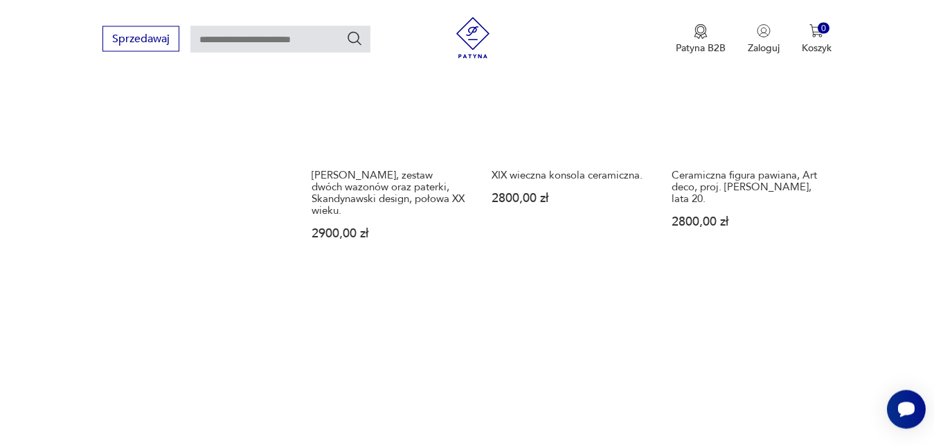
scroll to position [1658, 0]
